Goal: Information Seeking & Learning: Learn about a topic

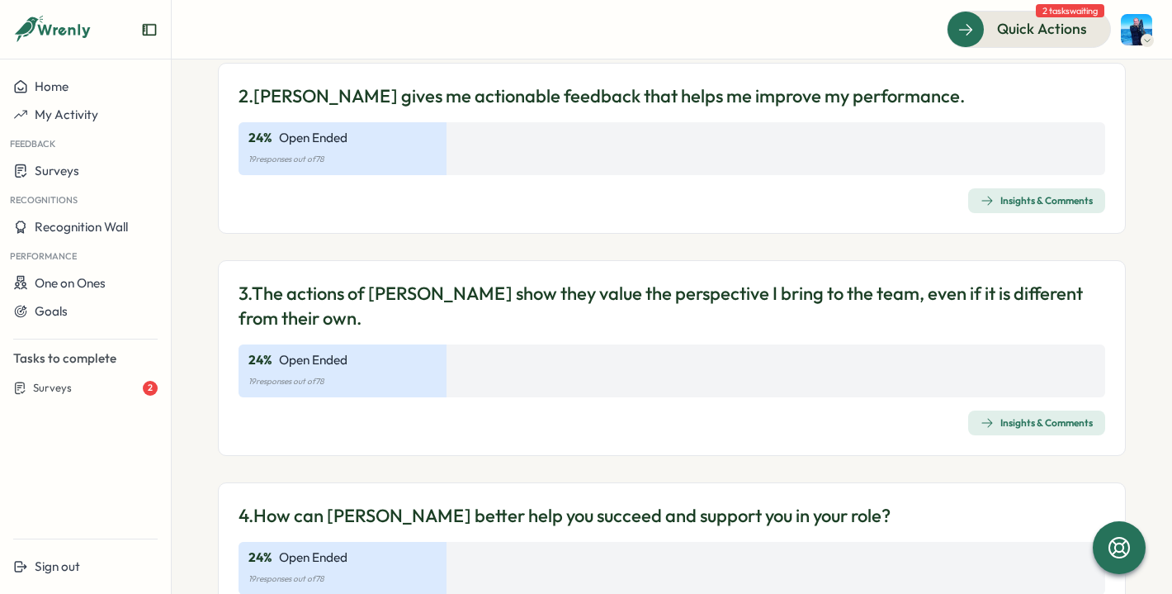
scroll to position [486, 0]
click at [85, 172] on div "Surveys" at bounding box center [85, 171] width 144 height 16
click at [39, 83] on span "Home" at bounding box center [52, 86] width 34 height 16
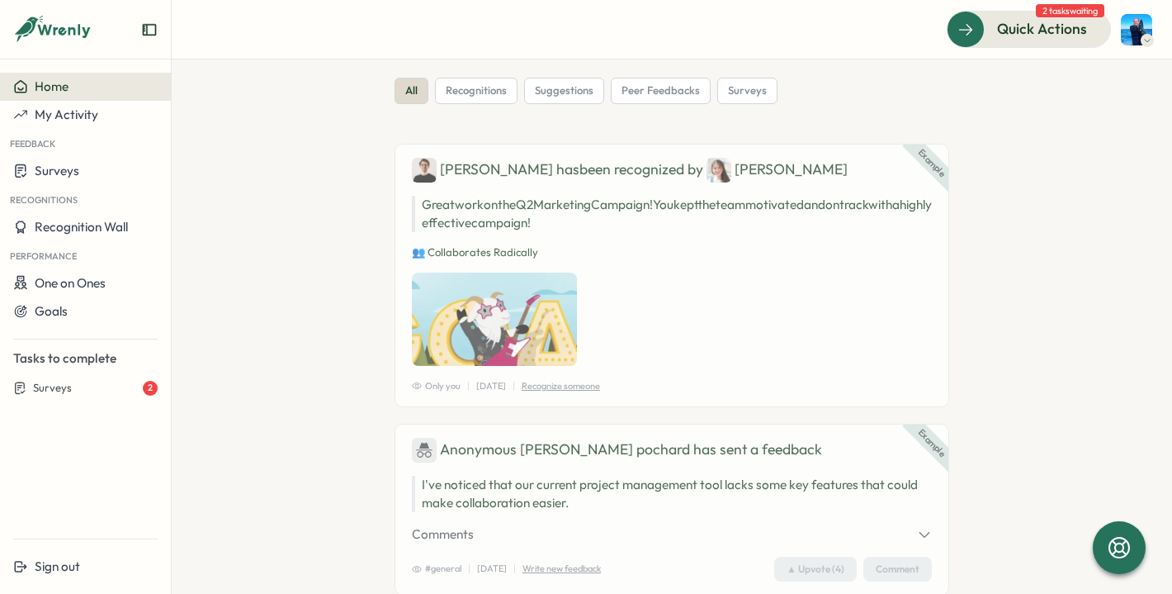
scroll to position [26, 0]
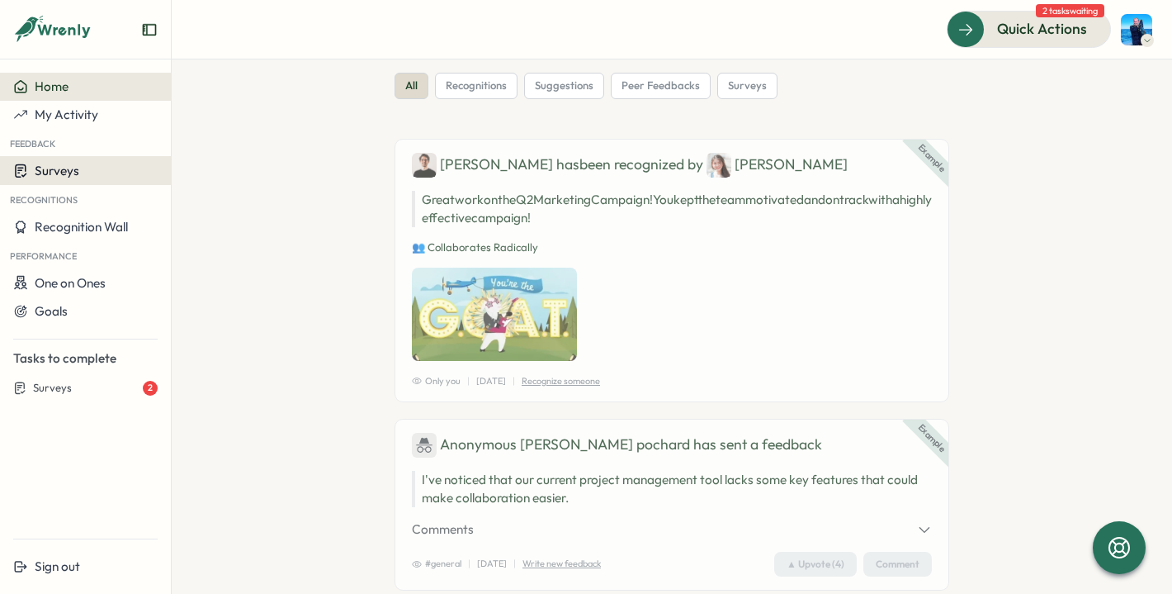
click at [48, 168] on span "Surveys" at bounding box center [57, 171] width 45 height 16
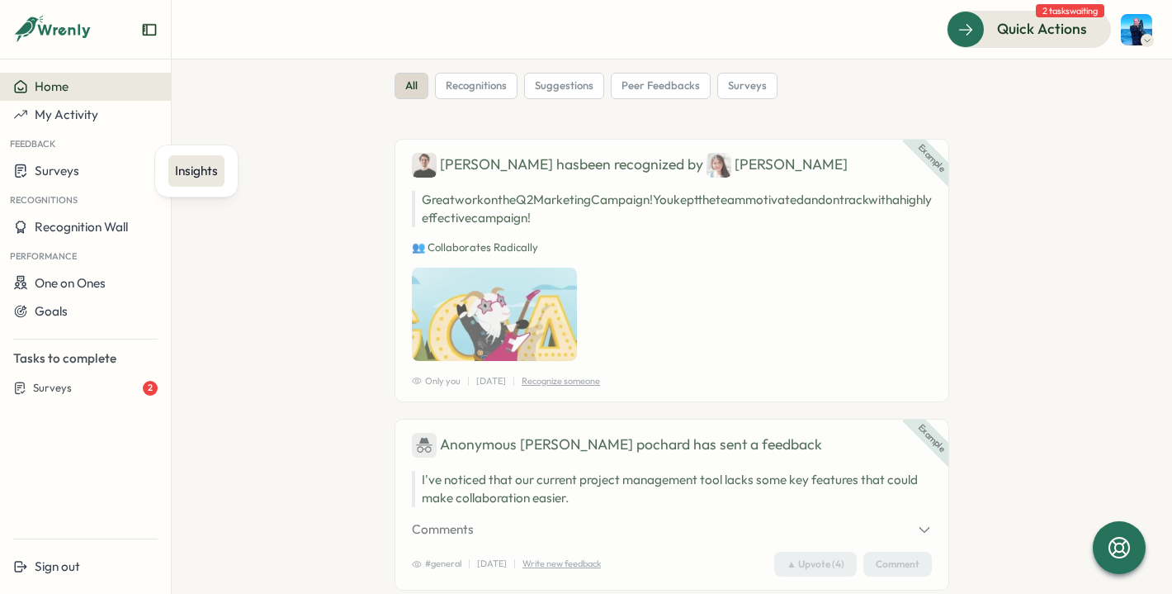
click at [194, 176] on div "Insights" at bounding box center [196, 171] width 43 height 18
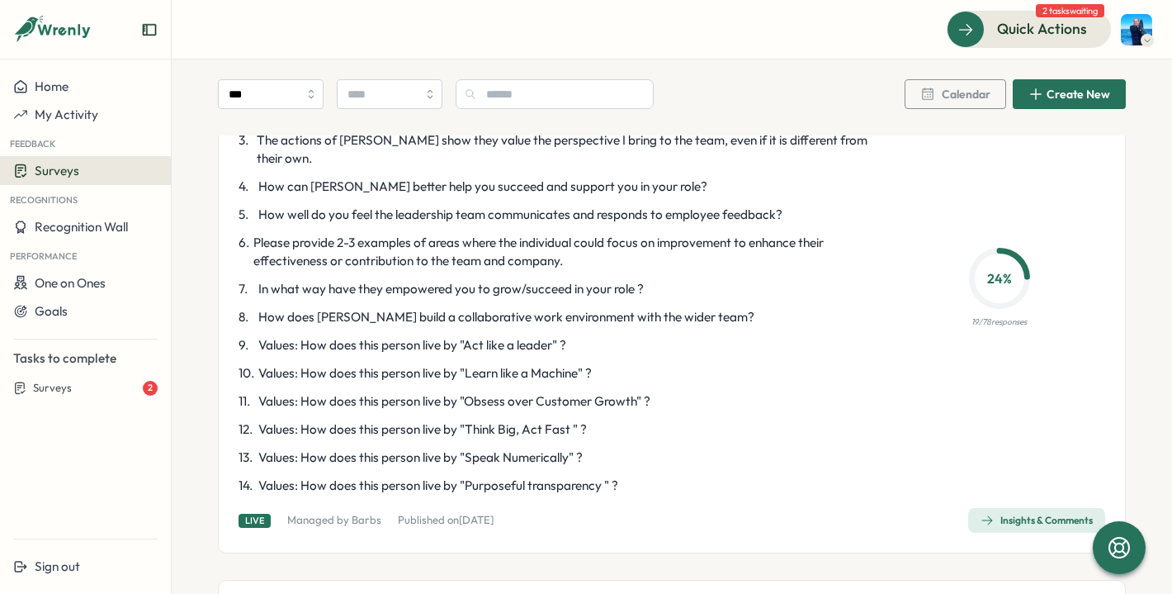
scroll to position [2307, 0]
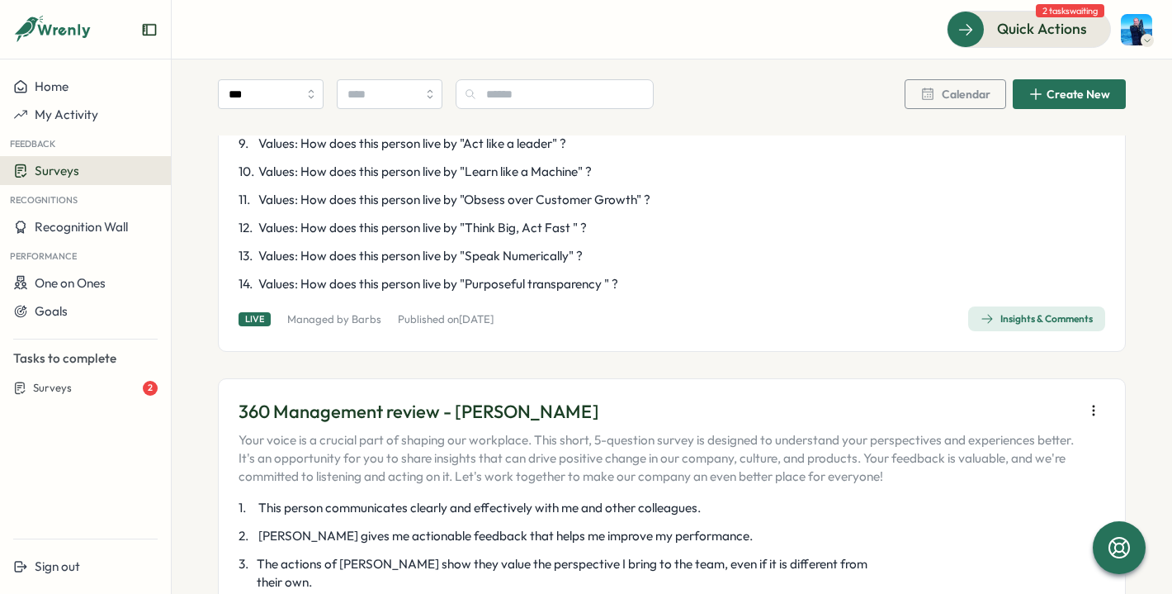
click at [1005, 307] on span "Insights & Comments" at bounding box center [1037, 318] width 112 height 23
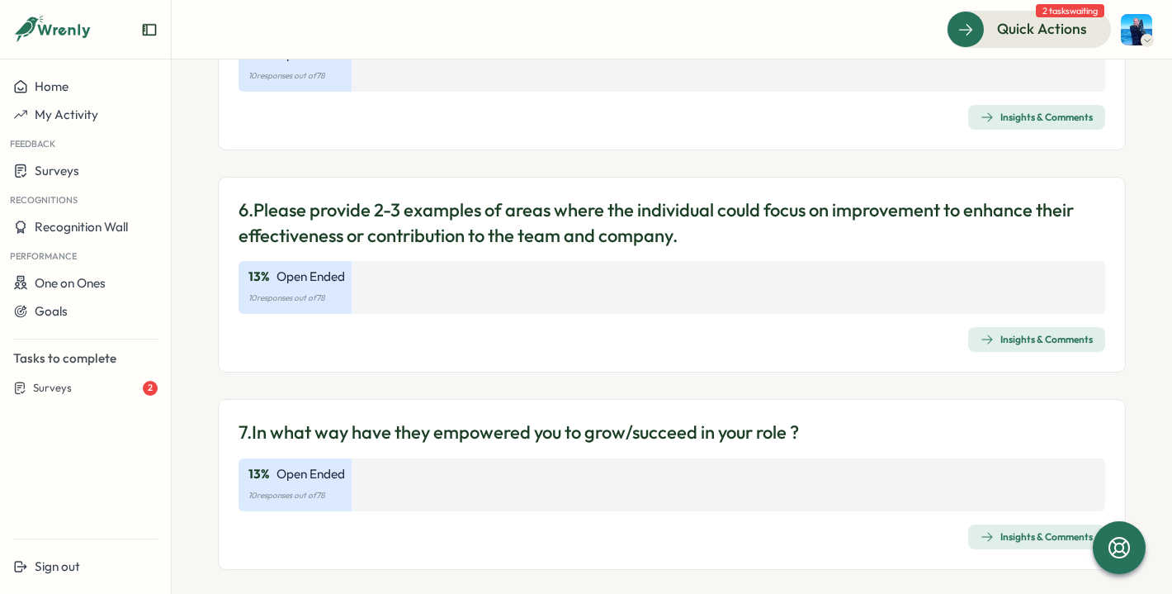
scroll to position [1182, 0]
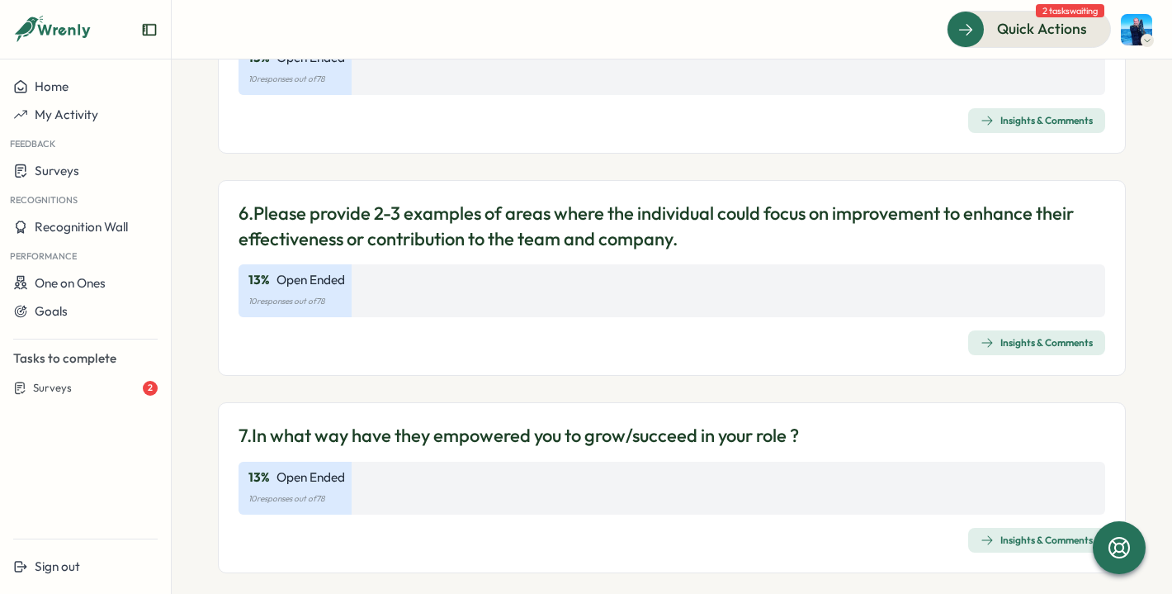
click at [1014, 344] on div "Insights & Comments" at bounding box center [1037, 342] width 112 height 13
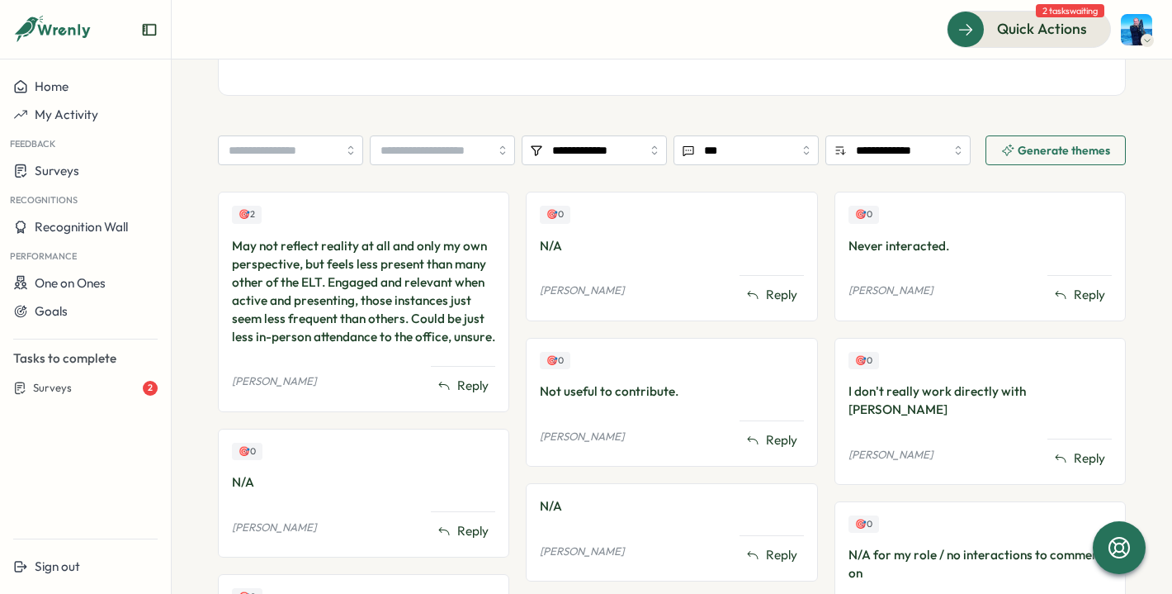
scroll to position [250, 0]
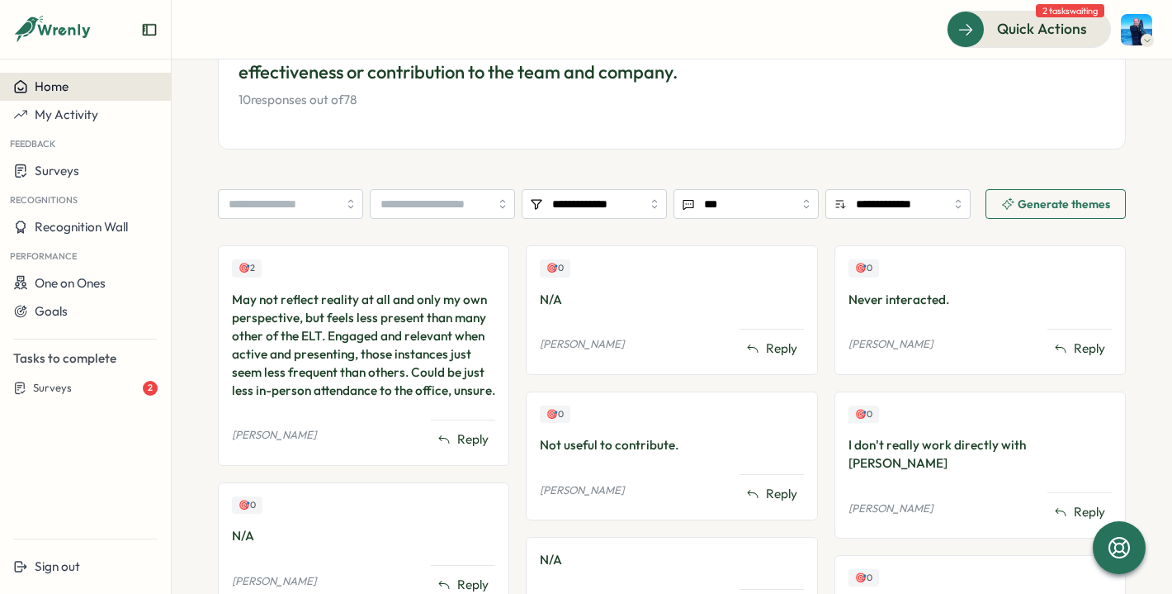
click at [76, 84] on div "Home" at bounding box center [85, 86] width 144 height 15
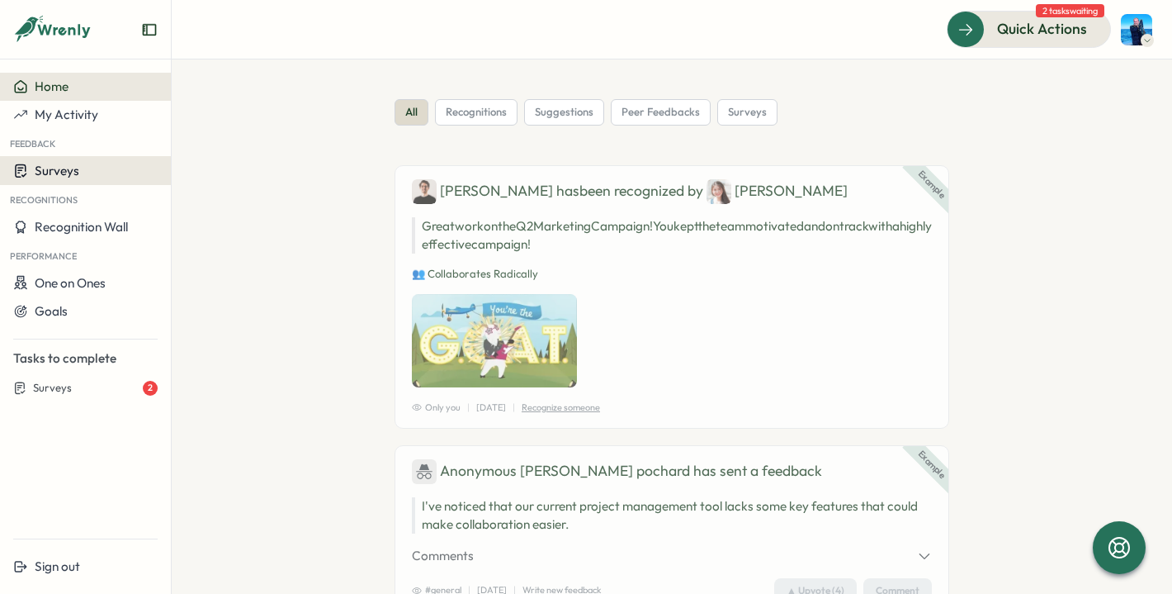
click at [72, 176] on span "Surveys" at bounding box center [57, 171] width 45 height 16
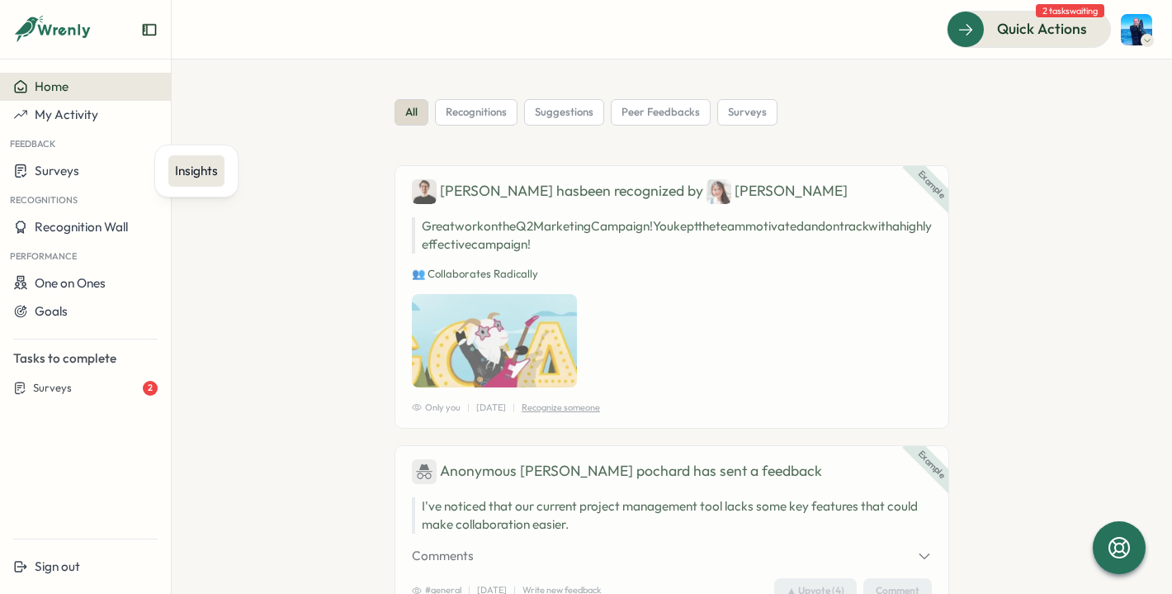
click at [199, 167] on div "Insights" at bounding box center [196, 171] width 43 height 18
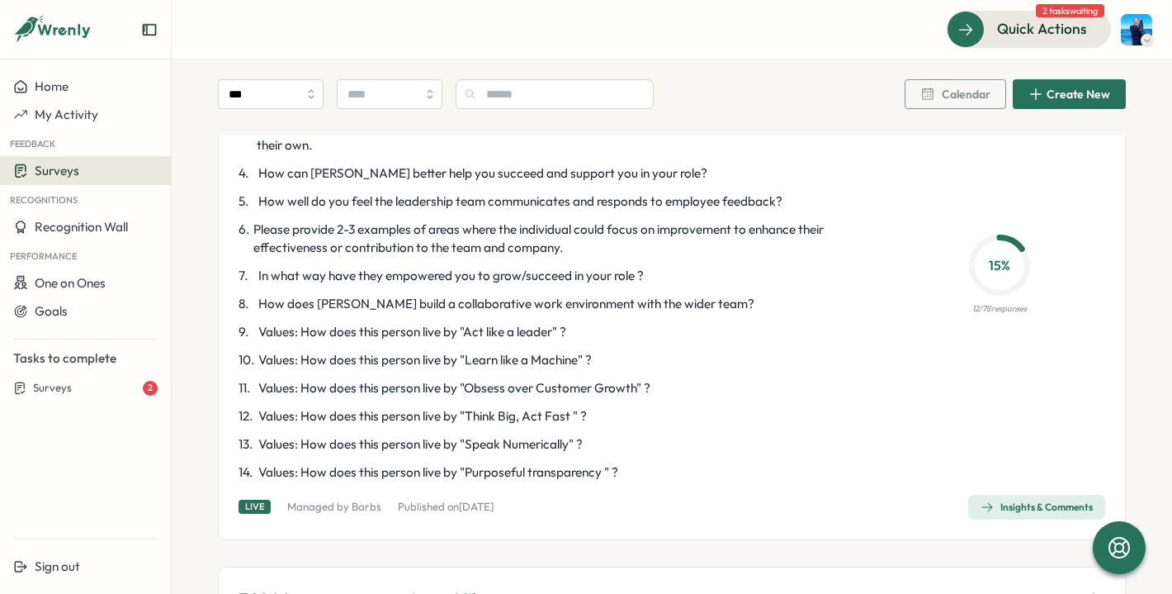
scroll to position [893, 0]
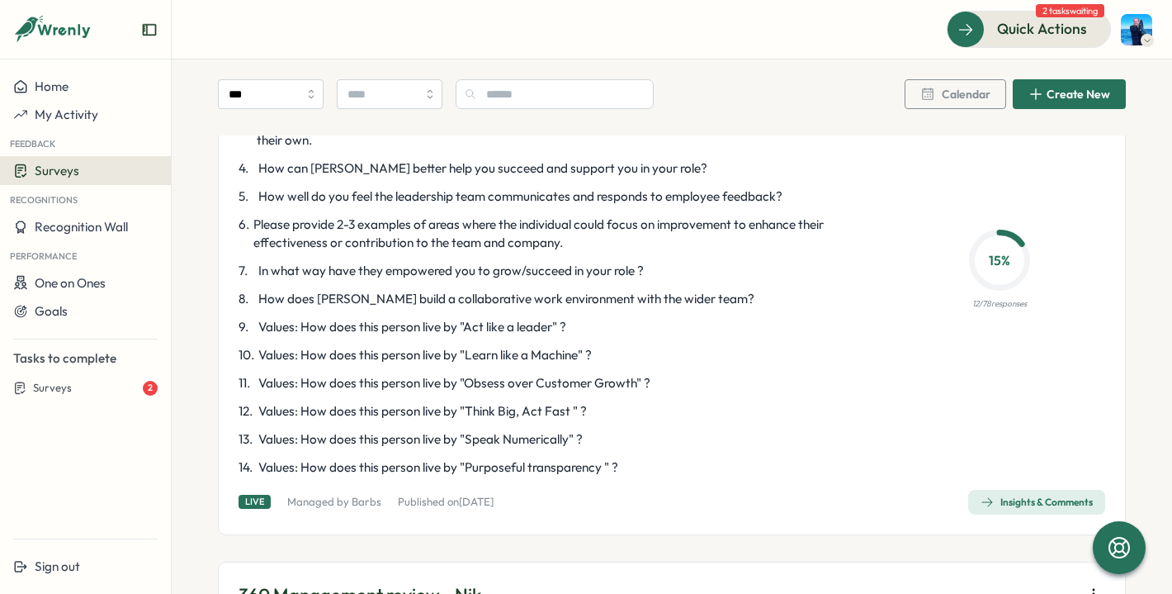
click at [1022, 492] on span "Insights & Comments" at bounding box center [1037, 501] width 112 height 23
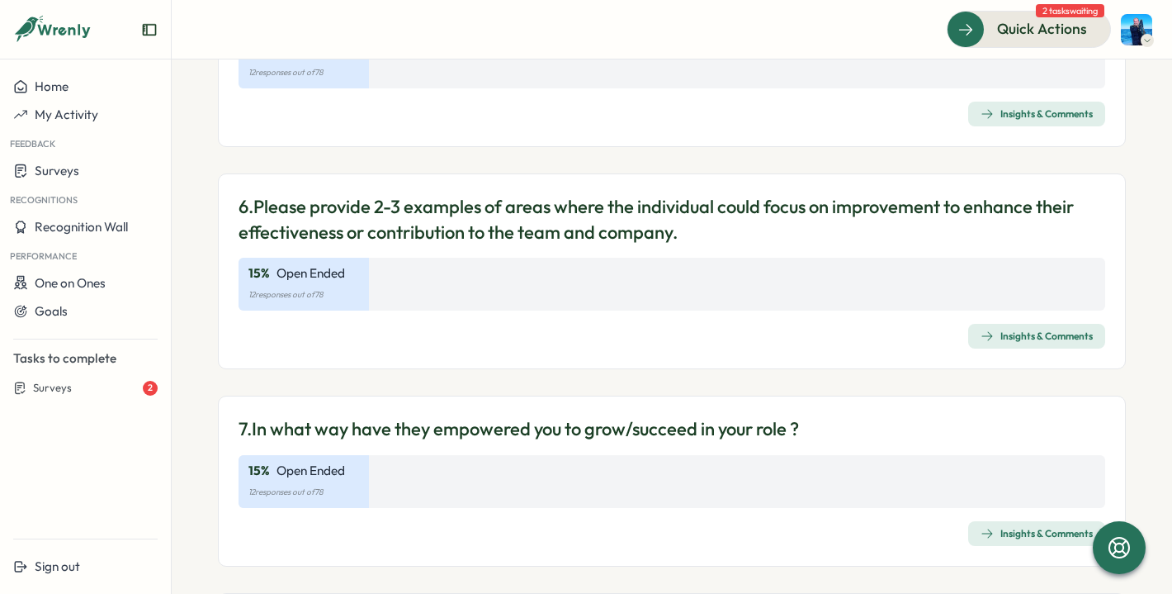
scroll to position [1185, 0]
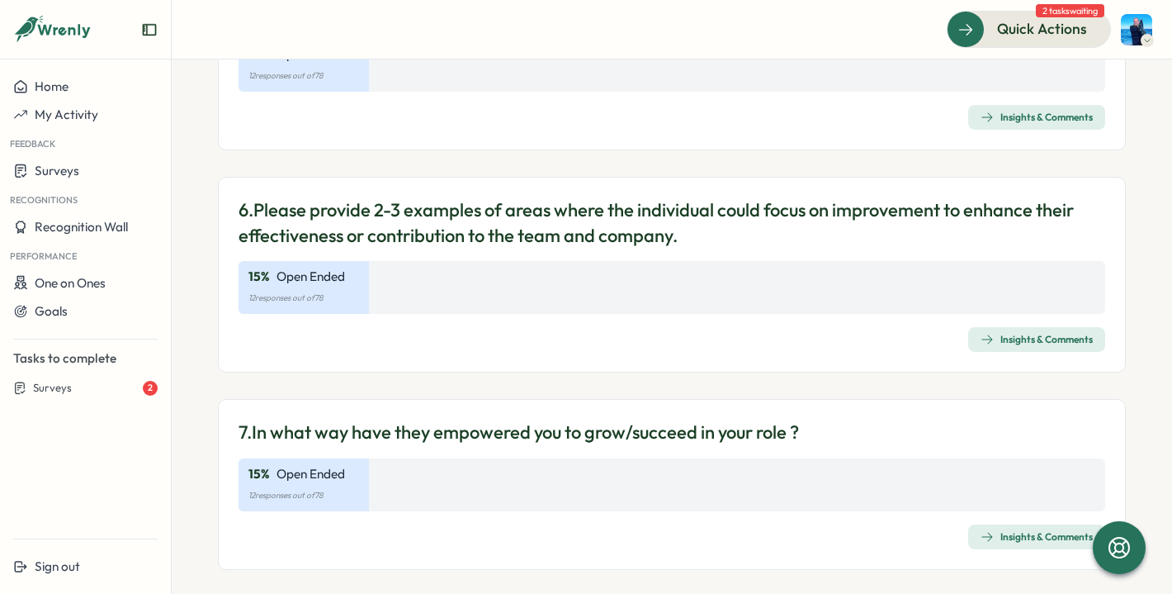
click at [991, 335] on div "Insights & Comments" at bounding box center [1037, 339] width 112 height 13
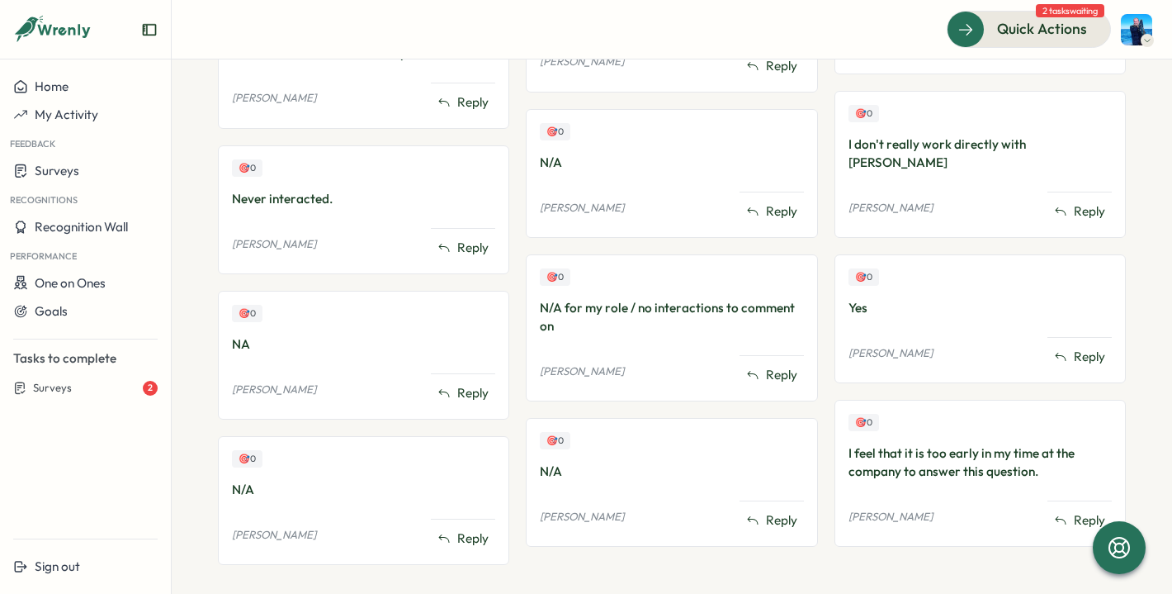
scroll to position [578, 0]
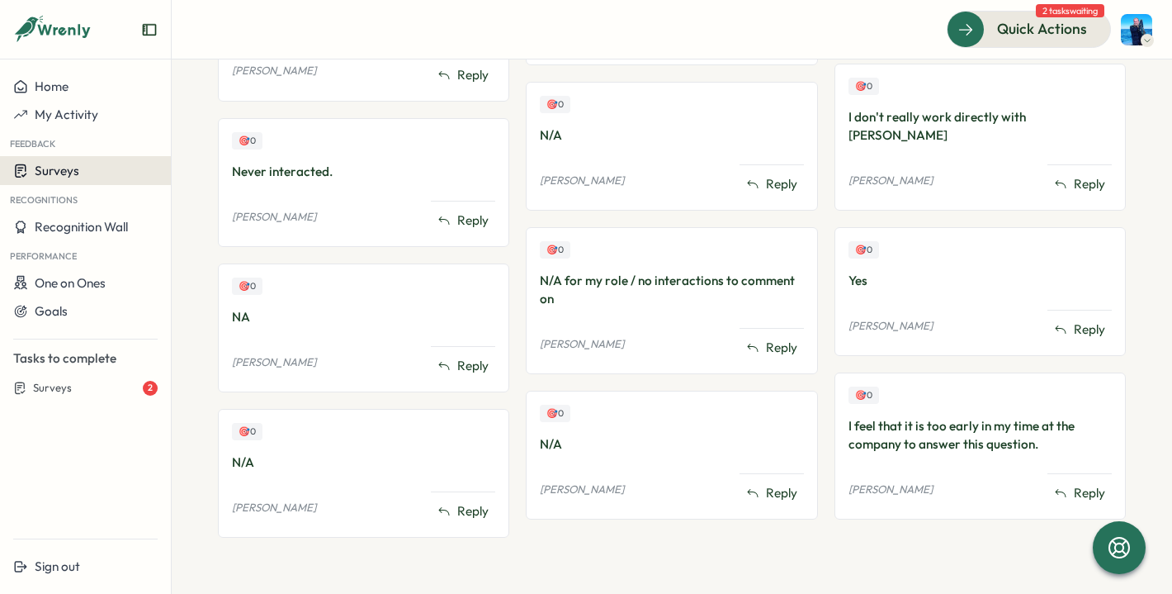
click at [82, 175] on div "Surveys" at bounding box center [85, 171] width 144 height 16
click at [196, 168] on div "Insights" at bounding box center [196, 171] width 43 height 18
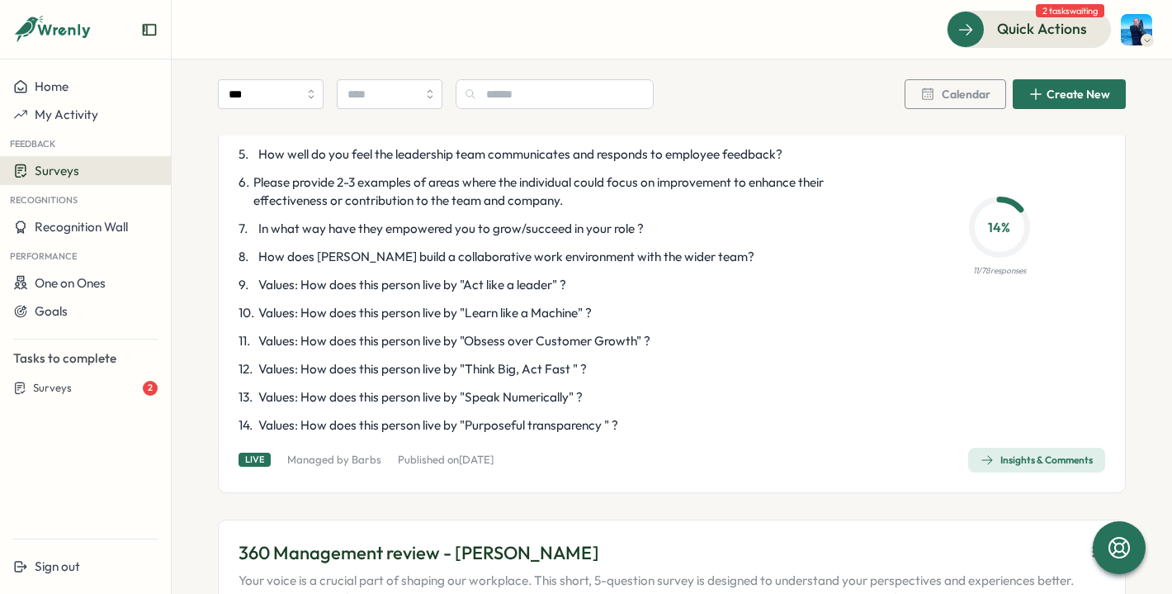
scroll to position [1609, 0]
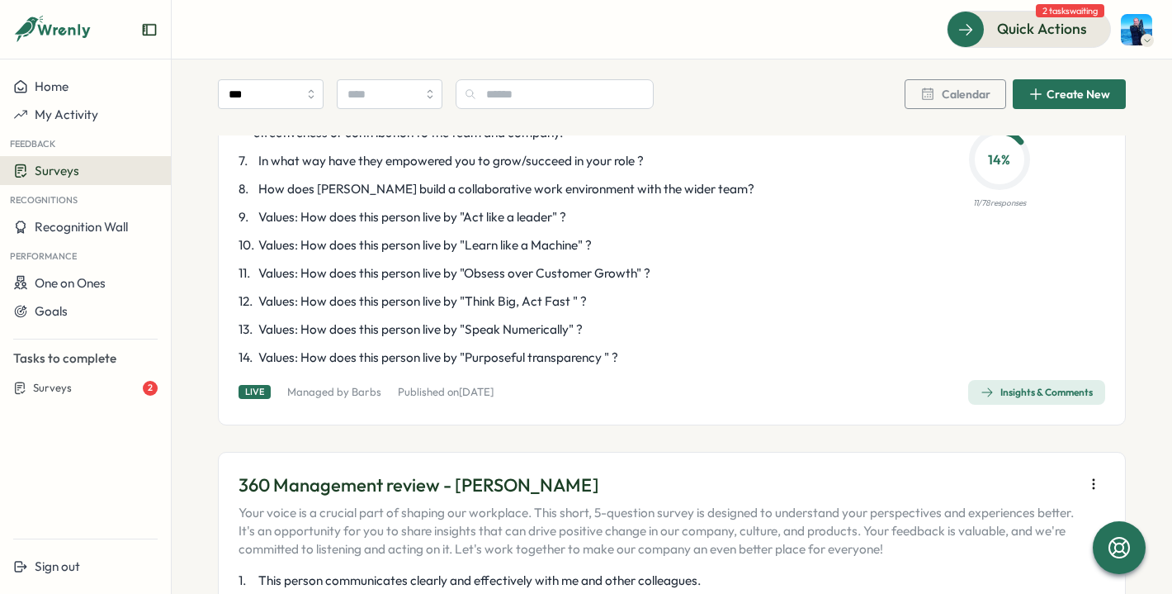
click at [1023, 386] on div "360 Management review - Nik Your voice is a crucial part of shaping our workpla…" at bounding box center [672, 135] width 908 height 580
click at [1018, 386] on div "Insights & Comments" at bounding box center [1037, 392] width 112 height 13
